Goal: Information Seeking & Learning: Learn about a topic

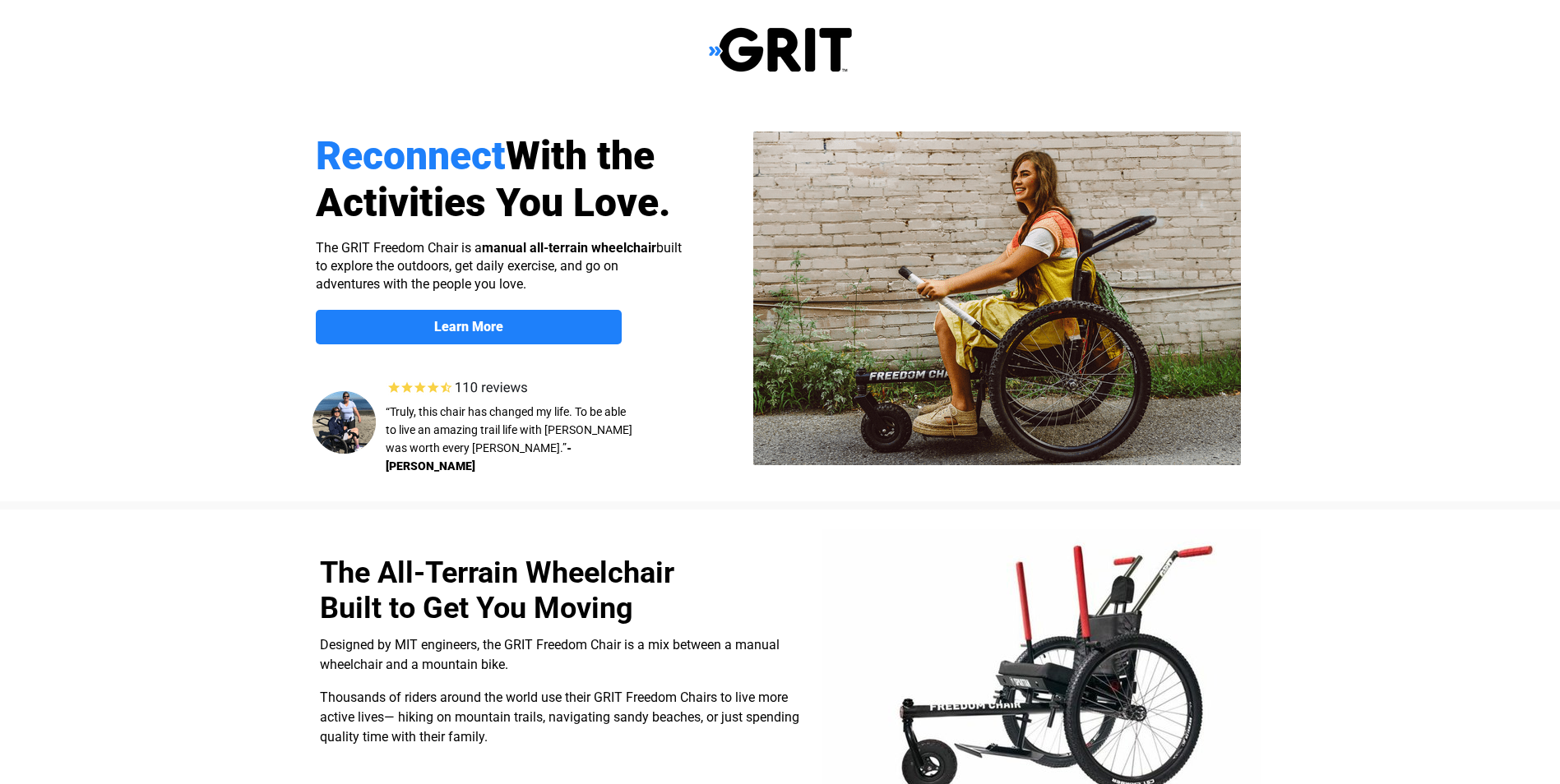
select select "US"
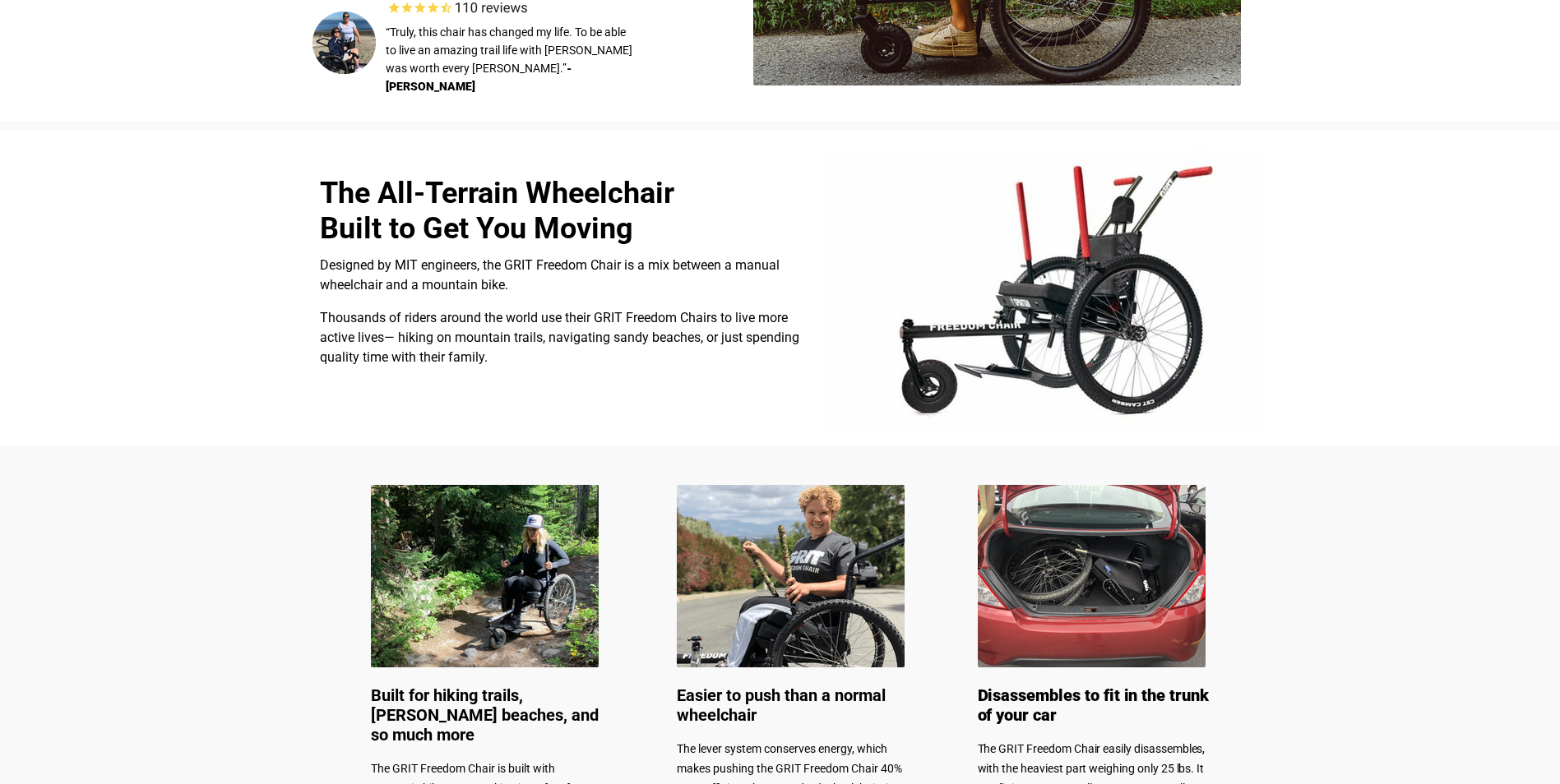
scroll to position [83, 0]
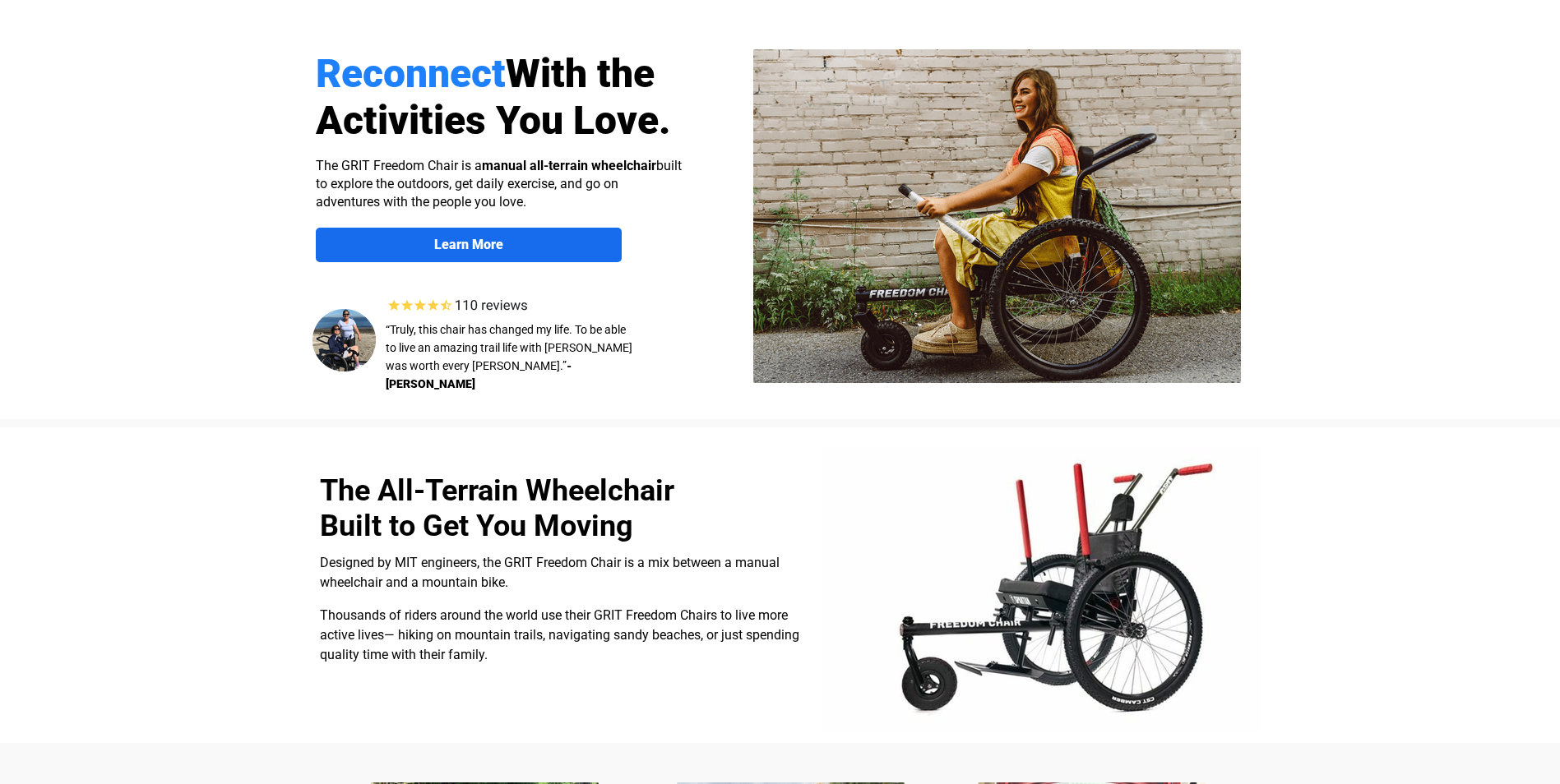
click at [589, 246] on span "Learn More" at bounding box center [468, 244] width 306 height 15
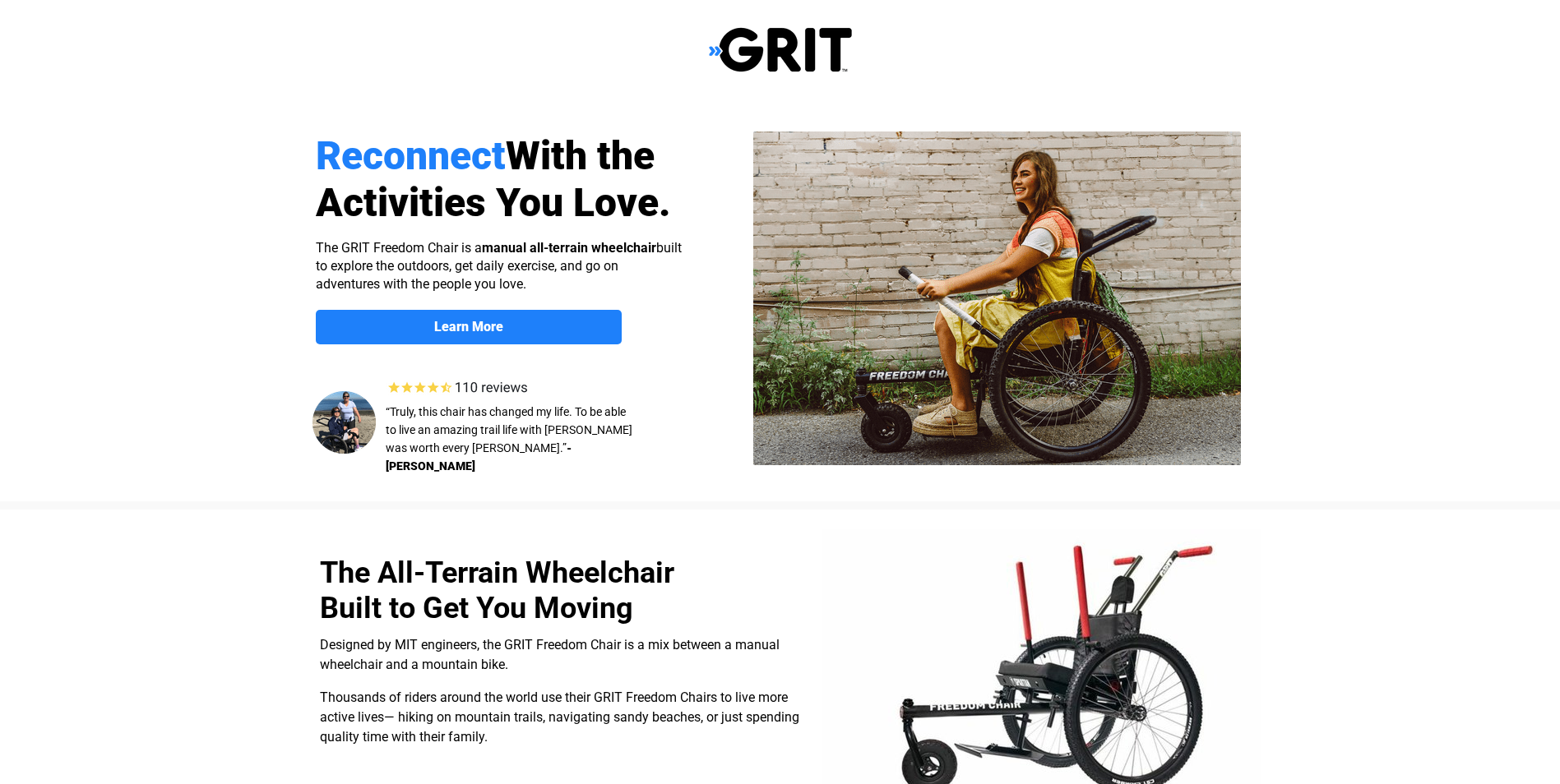
scroll to position [1275, 0]
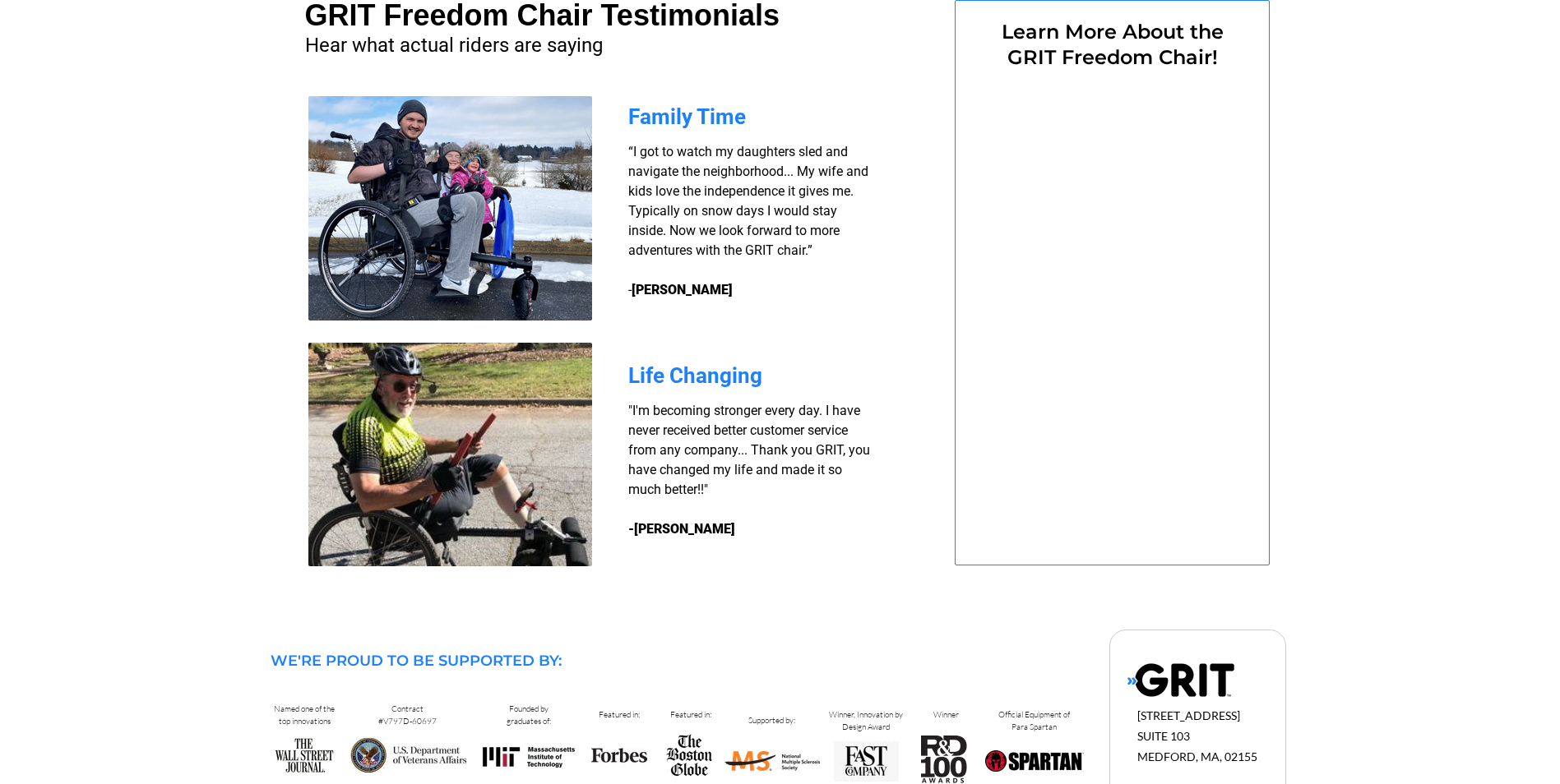
select select "US"
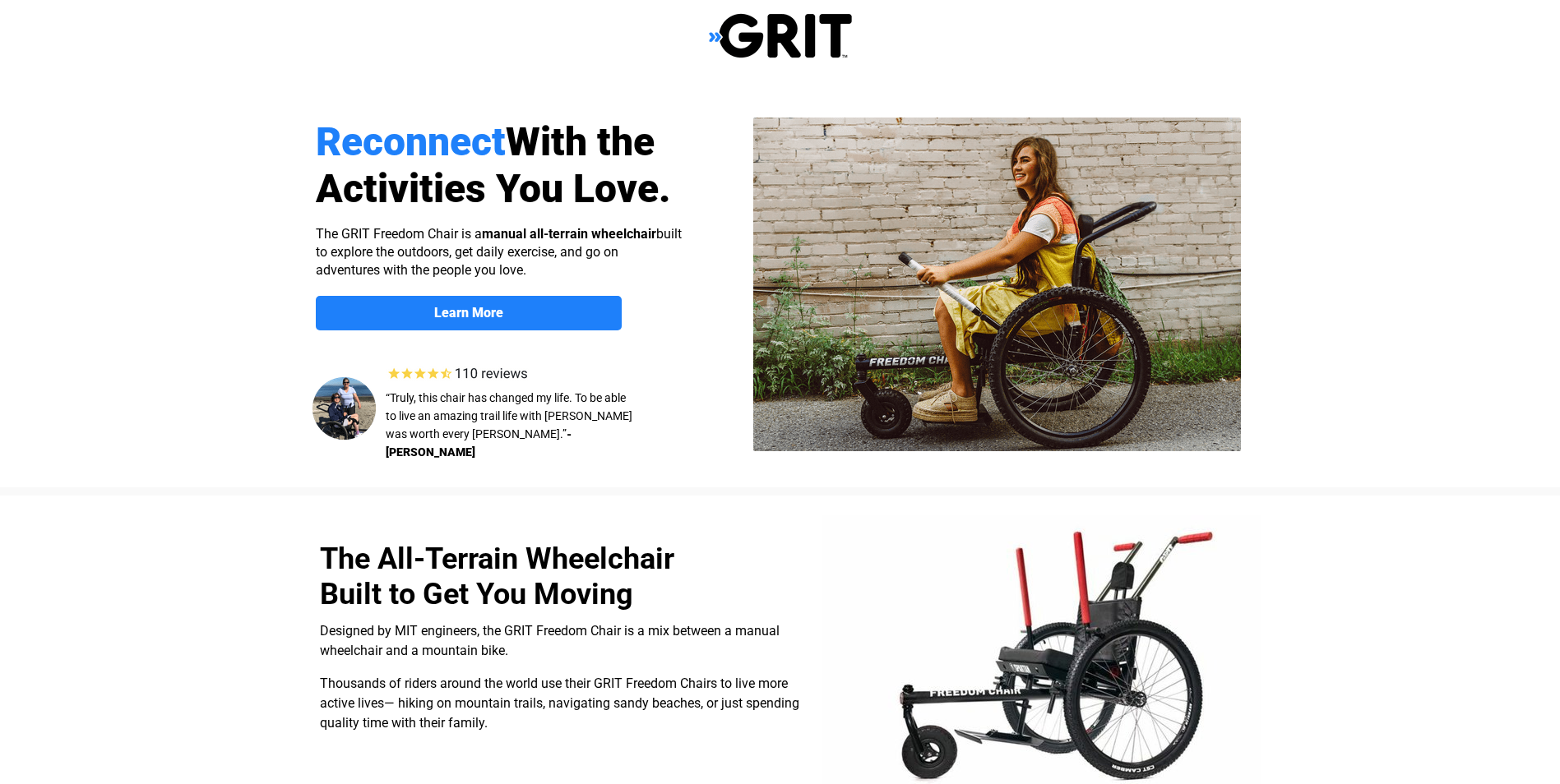
scroll to position [0, 0]
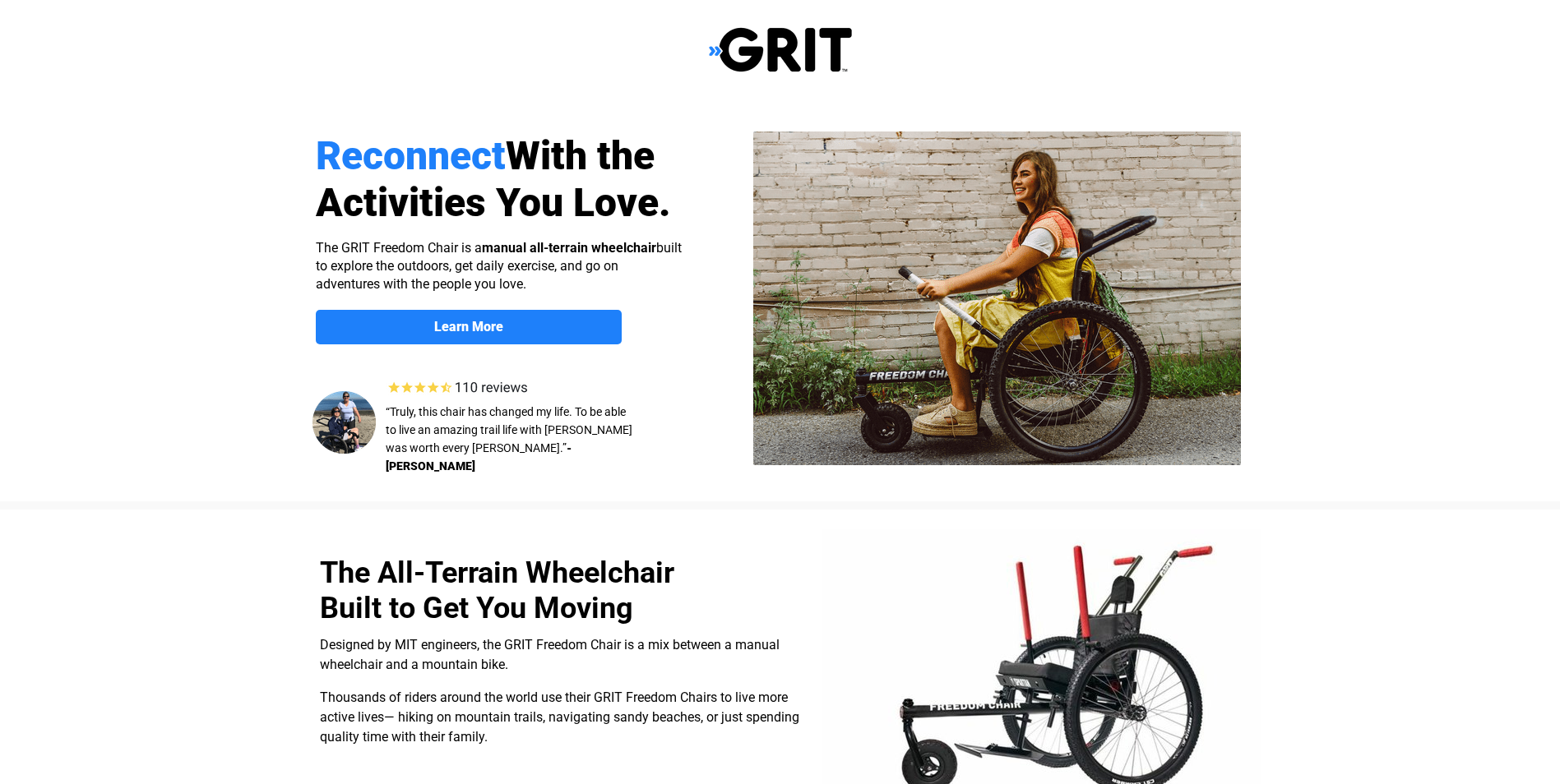
click at [791, 48] on img at bounding box center [780, 49] width 143 height 47
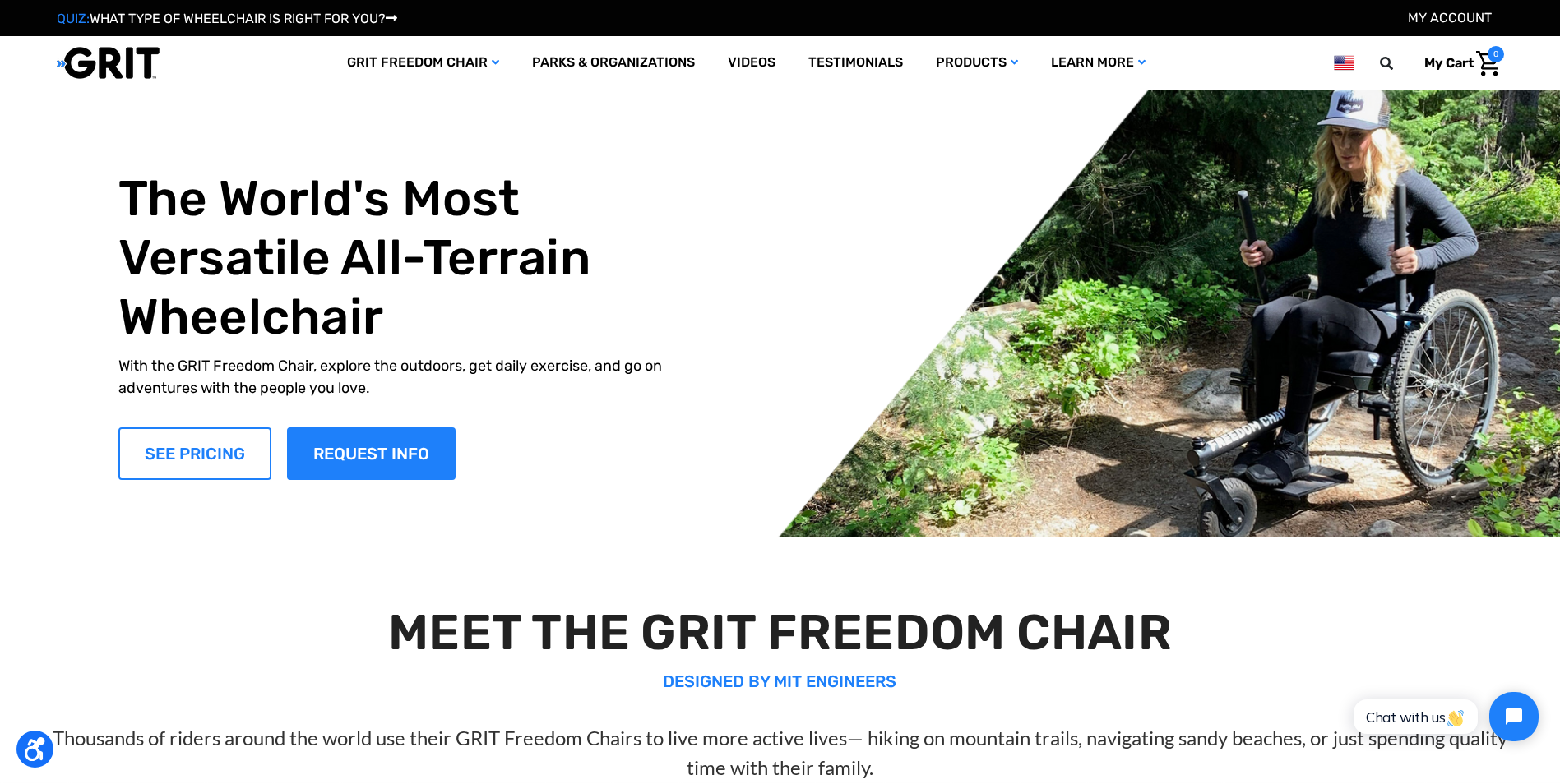
click at [213, 451] on link "SEE PRICING" at bounding box center [195, 454] width 153 height 53
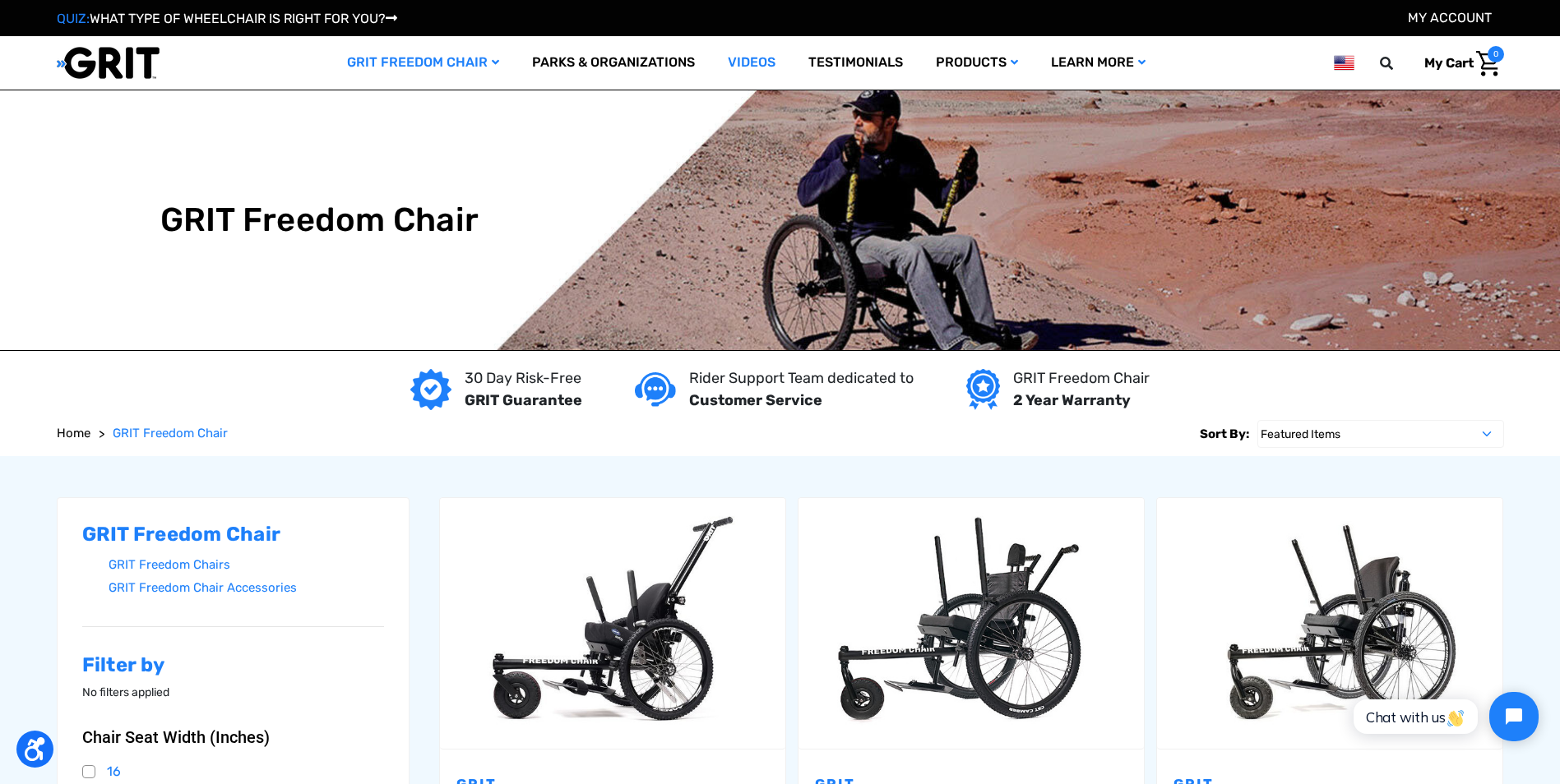
click at [749, 63] on link "Videos" at bounding box center [752, 62] width 81 height 53
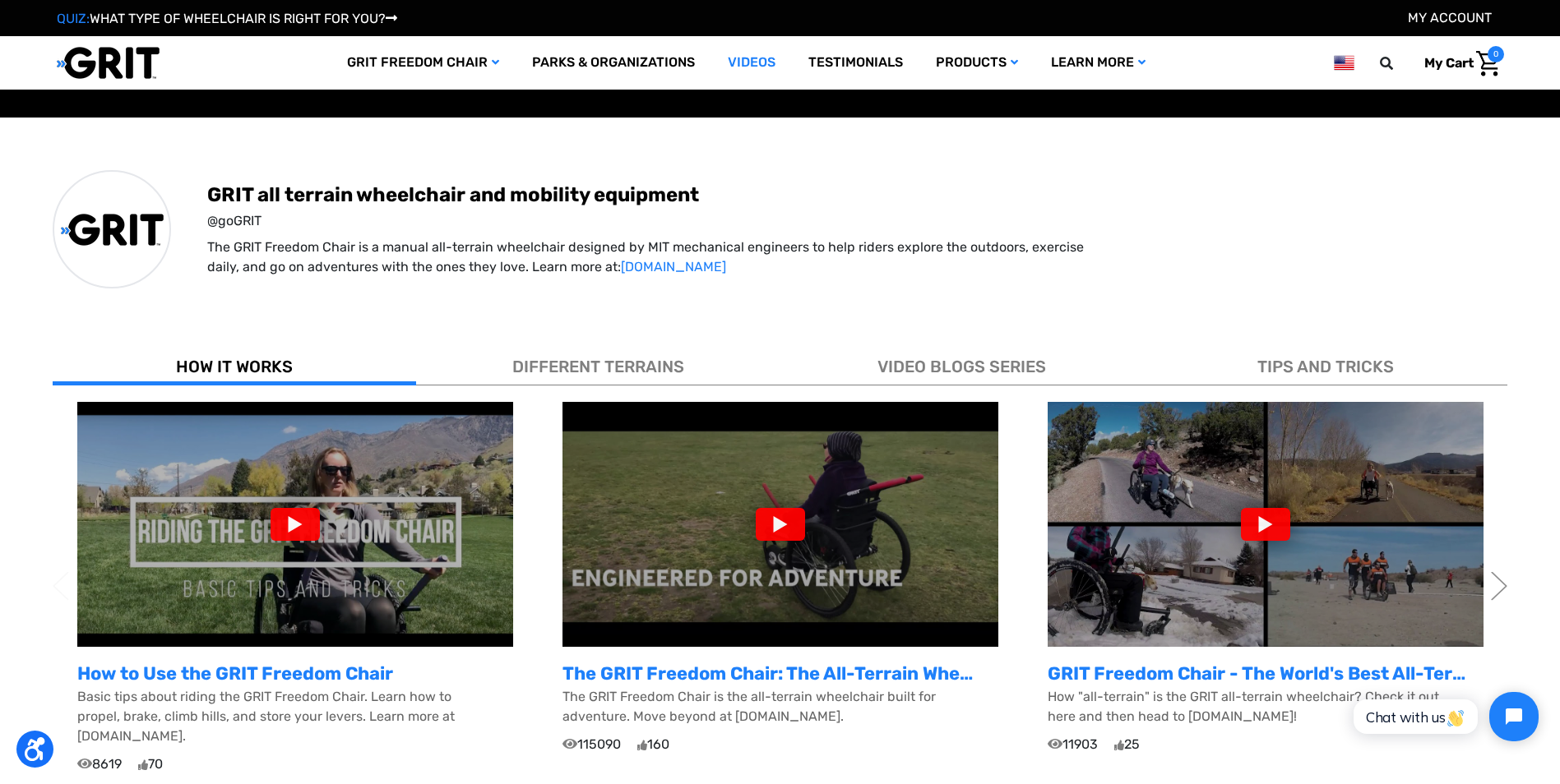
scroll to position [329, 0]
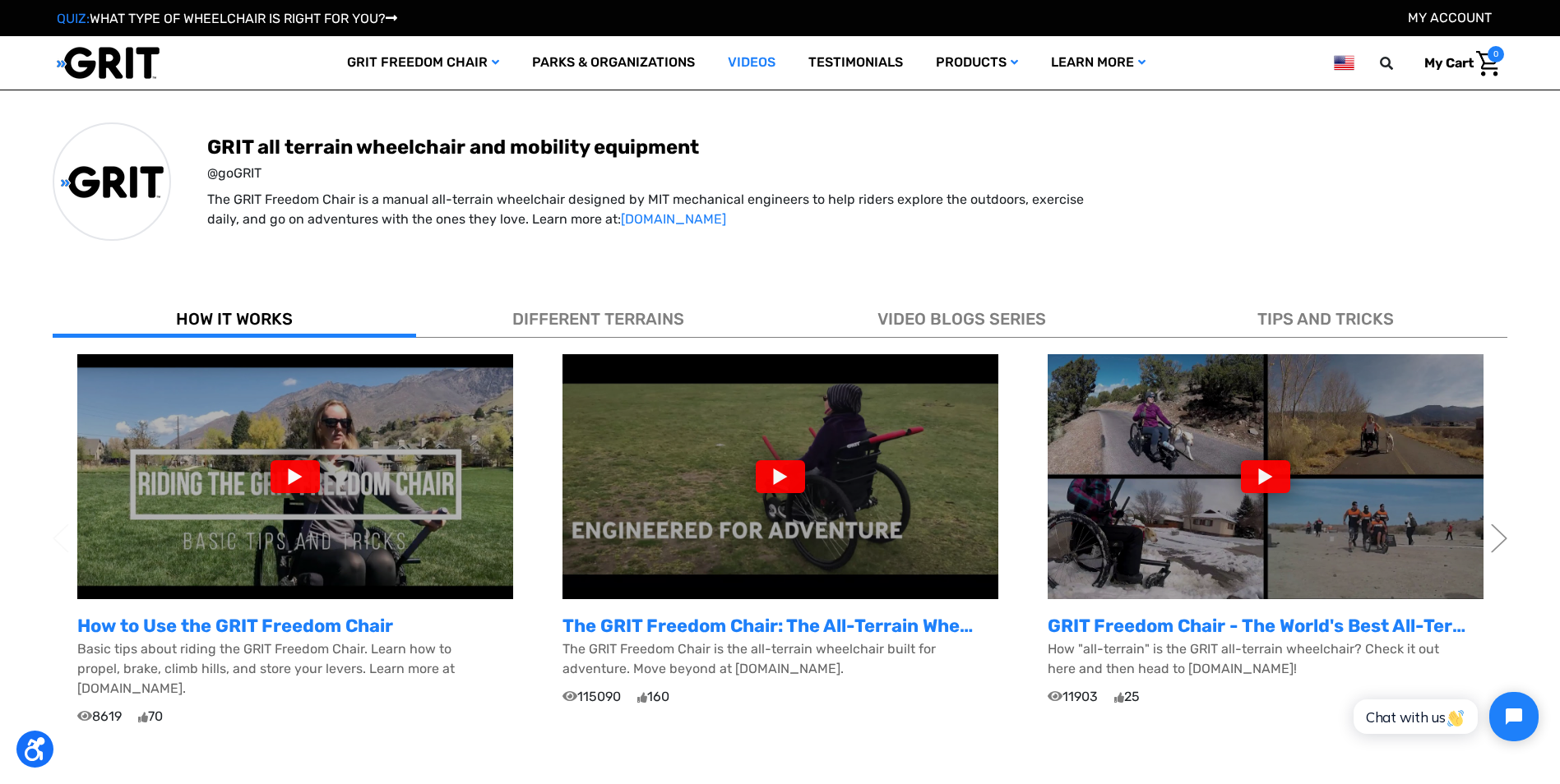
click at [302, 468] on div at bounding box center [295, 477] width 49 height 33
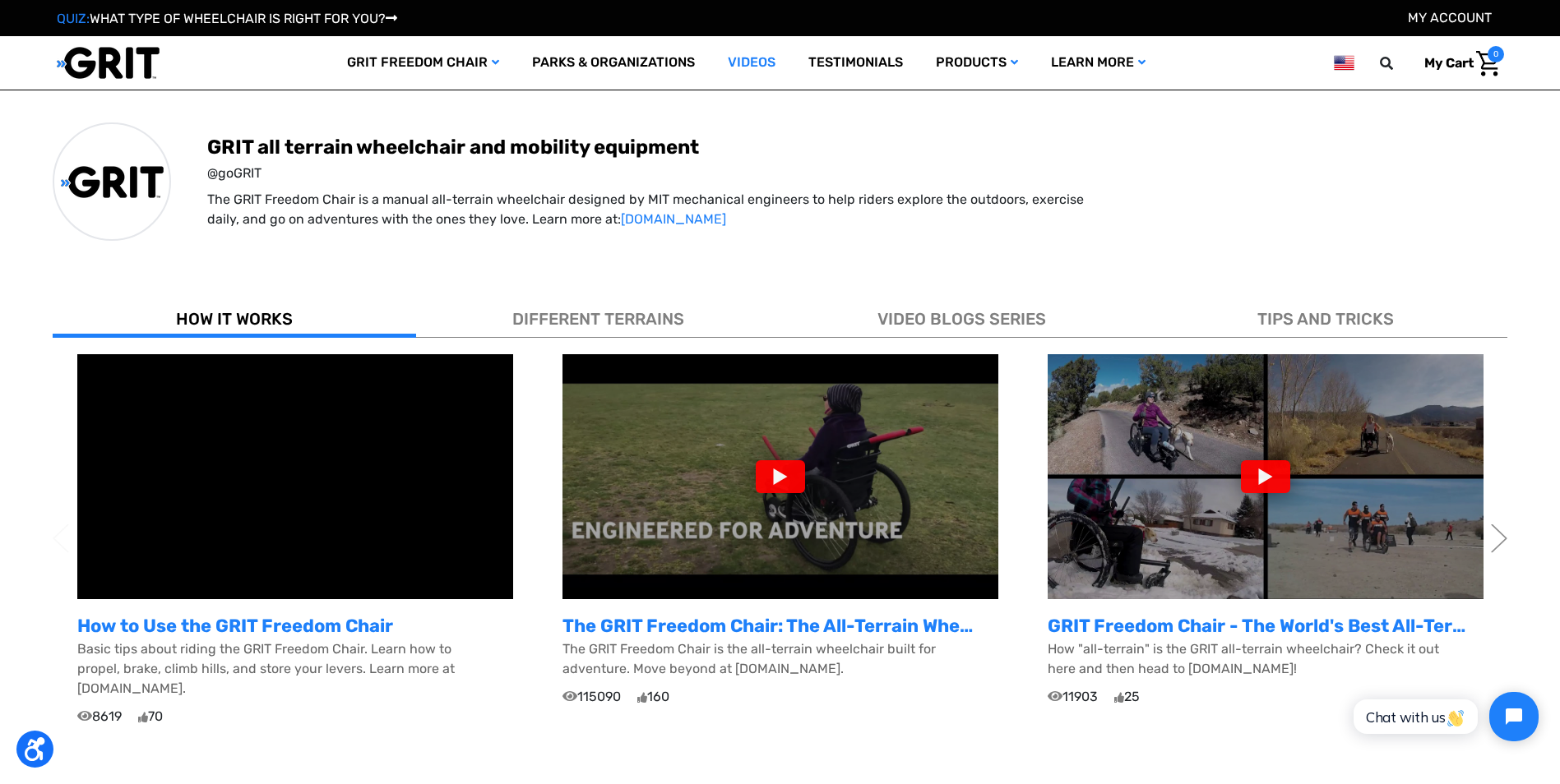
click at [658, 316] on span "DIFFERENT TERRAINS" at bounding box center [598, 319] width 172 height 20
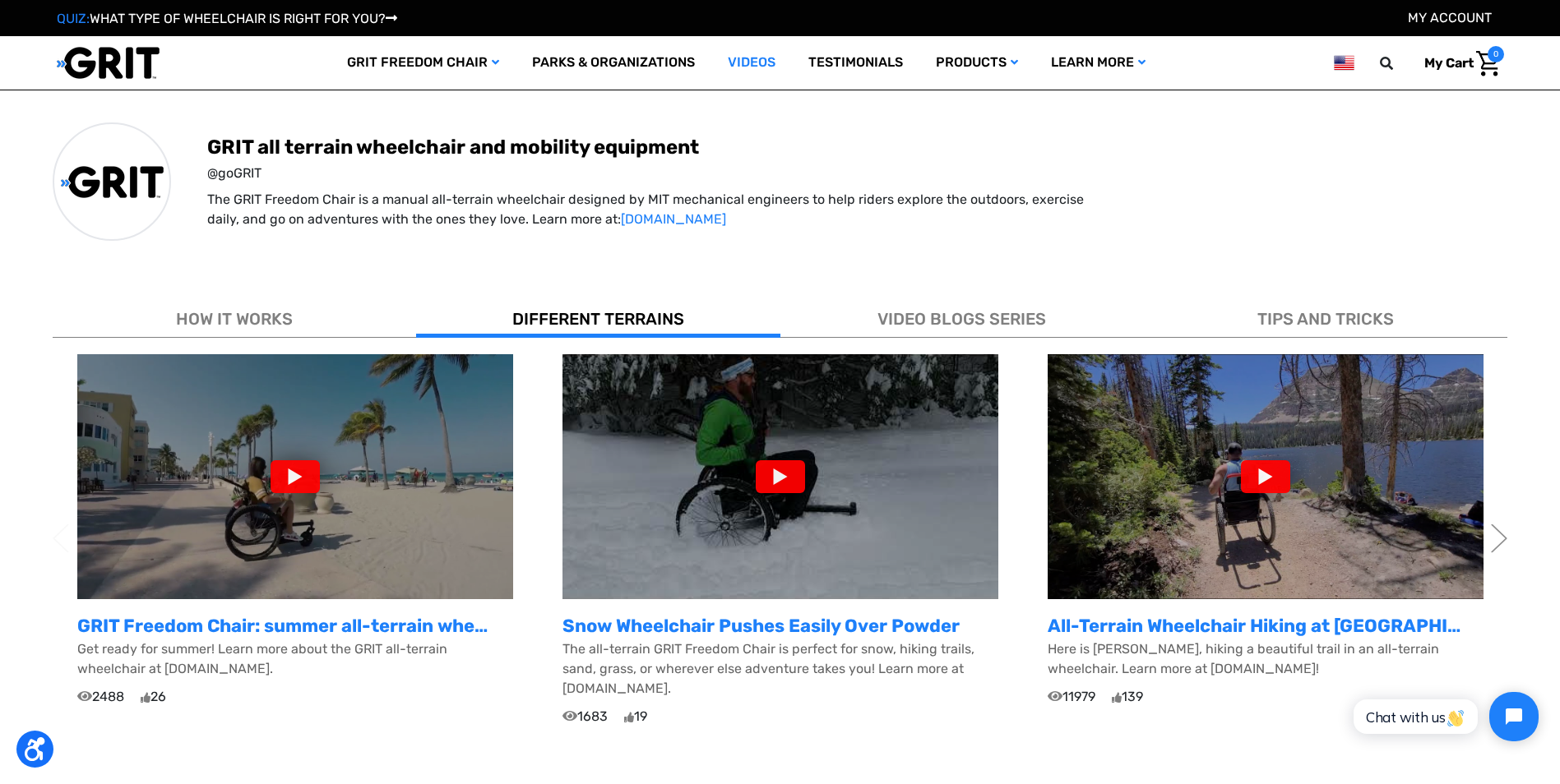
click at [377, 482] on img at bounding box center [295, 476] width 436 height 245
